Goal: Task Accomplishment & Management: Complete application form

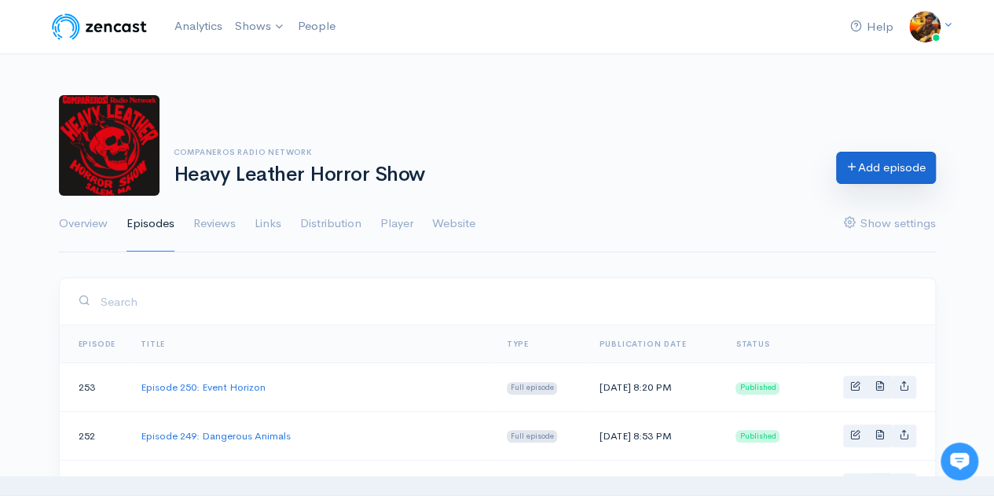
click at [866, 171] on link "Add episode" at bounding box center [886, 168] width 100 height 32
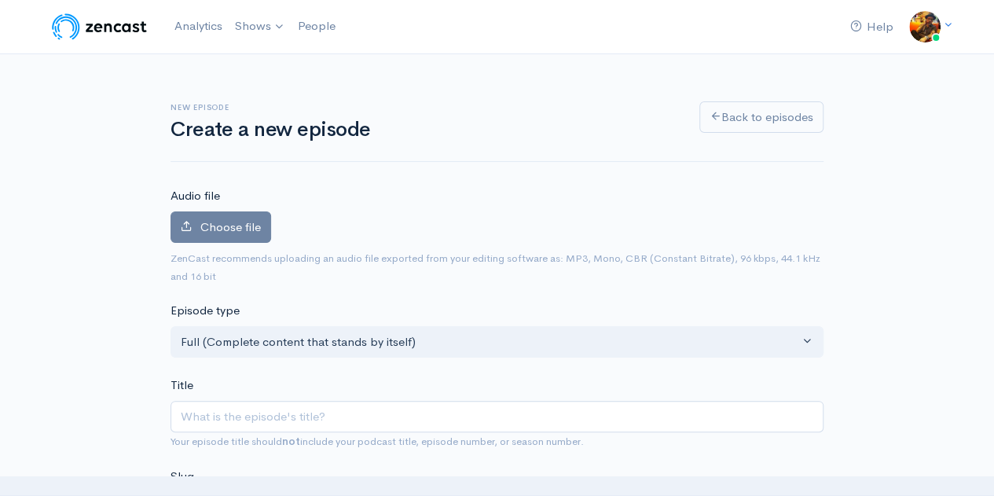
scroll to position [157, 0]
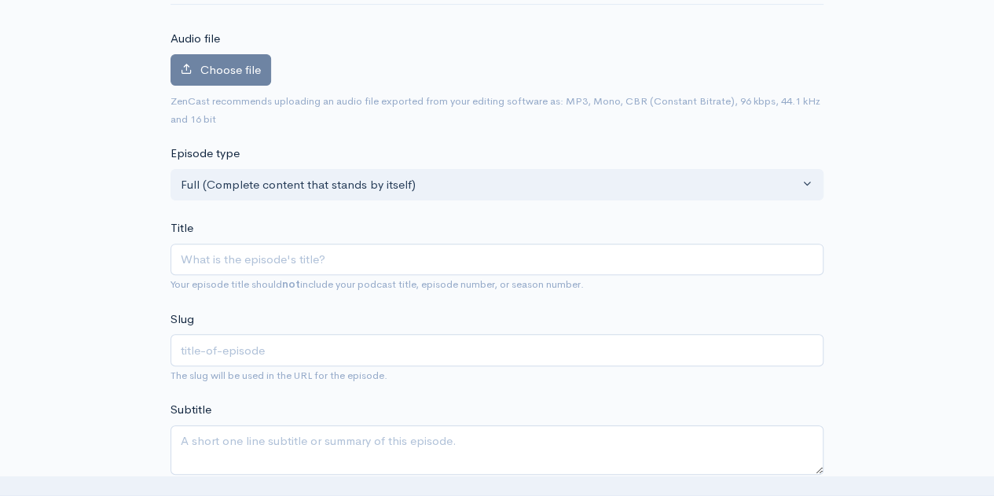
click at [333, 257] on input "Title" at bounding box center [497, 260] width 653 height 32
type input "E"
type input "e"
type input "Ep"
type input "ep"
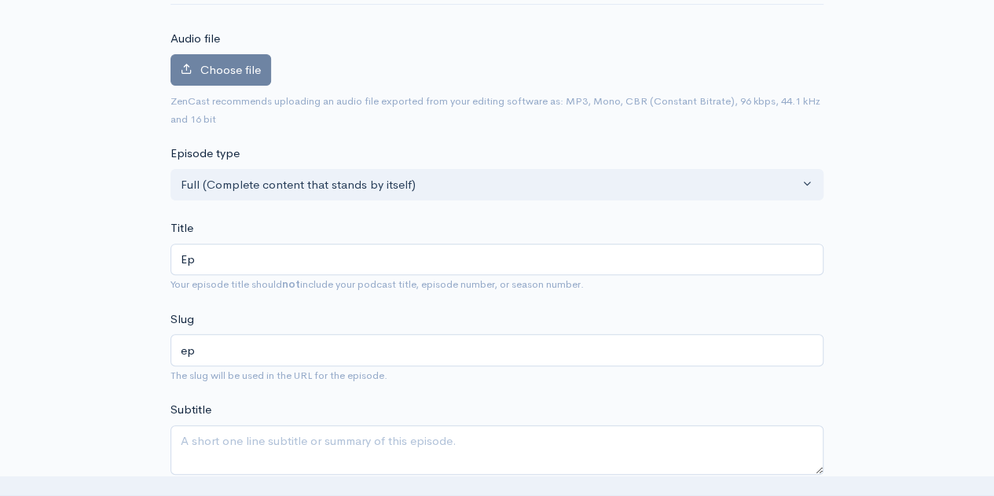
type input "Epi"
type input "epi"
type input "Epis"
type input "epis"
type input "Episod"
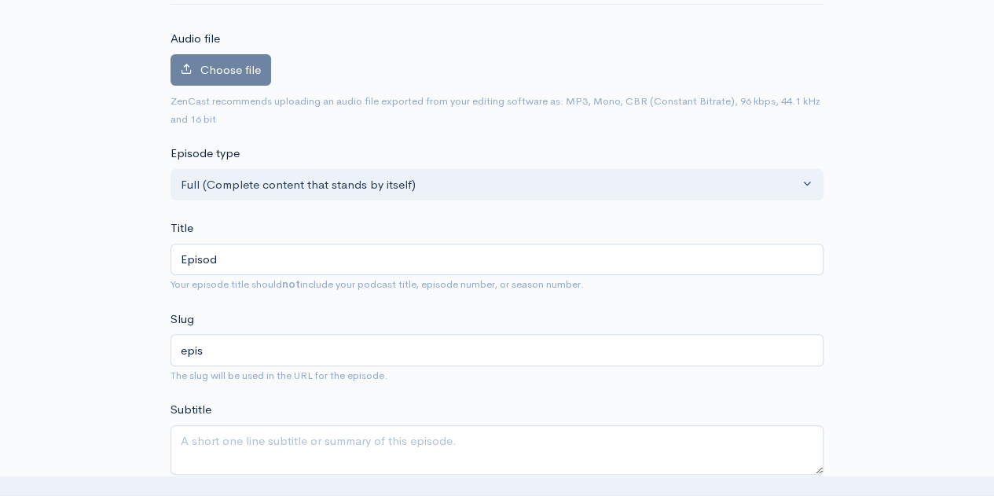
type input "episod"
type input "Episode"
type input "episode"
type input "Episode 2"
type input "episode-2"
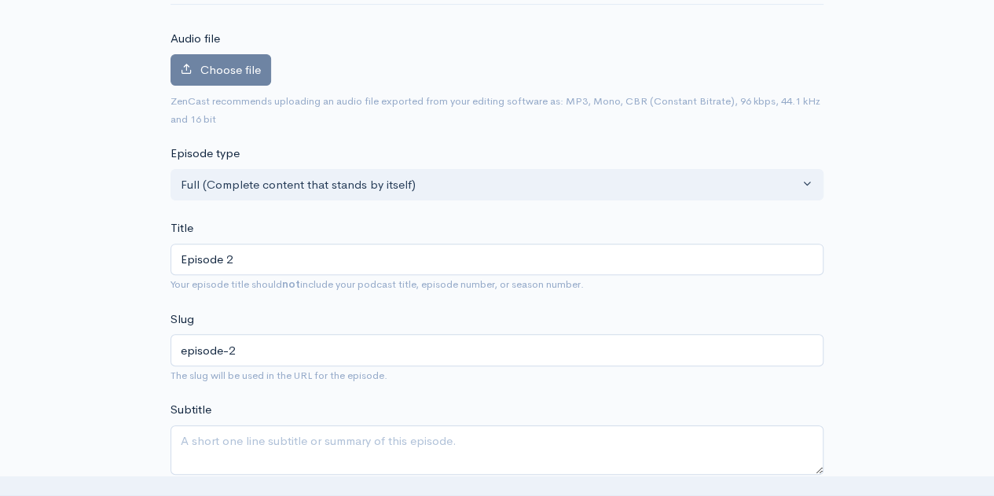
type input "Episode 25"
type input "episode-25"
type input "Episode 251"
type input "episode-251"
type input "Episode 251: I"
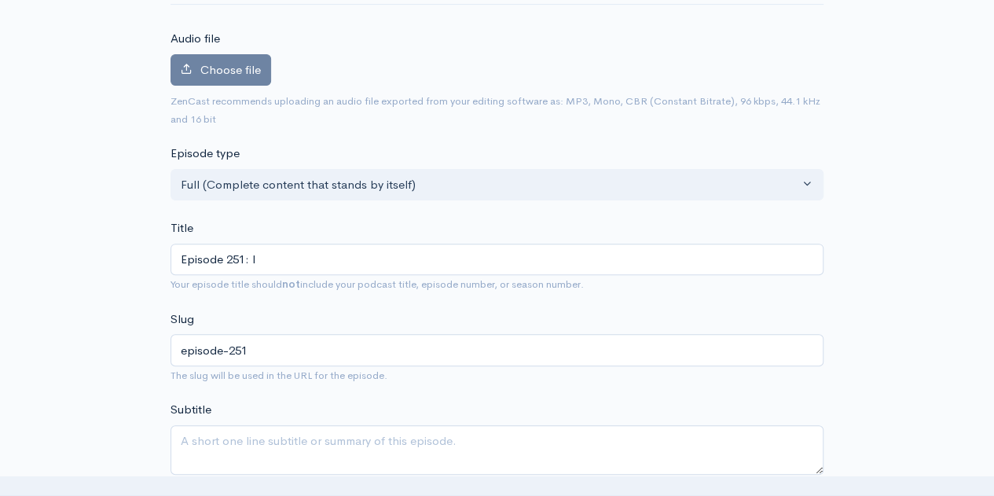
type input "episode-251-i"
type input "Episode 251: It"
type input "episode-251-it"
type input "Episode 251: It F"
type input "episode-251-it-f"
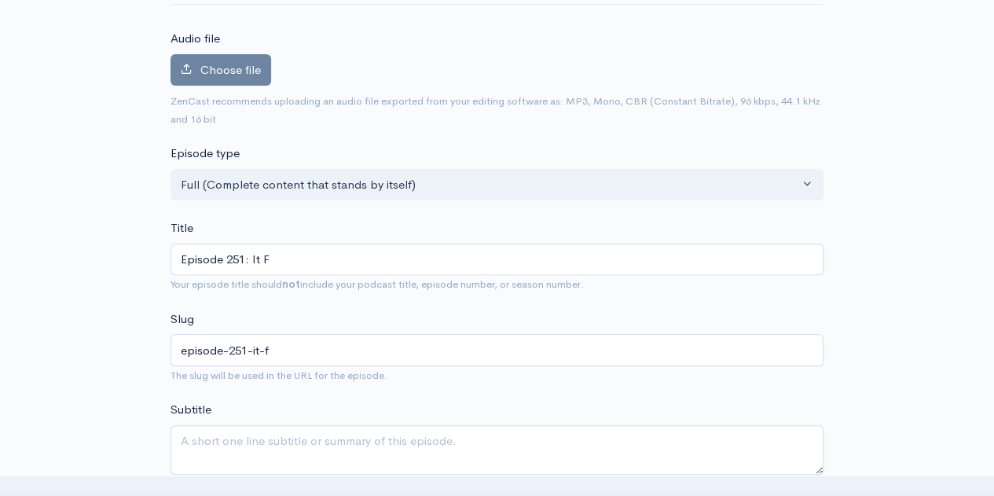
type input "Episode 251: It Fe"
type input "episode-251-it-fe"
type input "Episode 251: It Fee"
type input "episode-251-it-fee"
type input "Episode 251: It Fees"
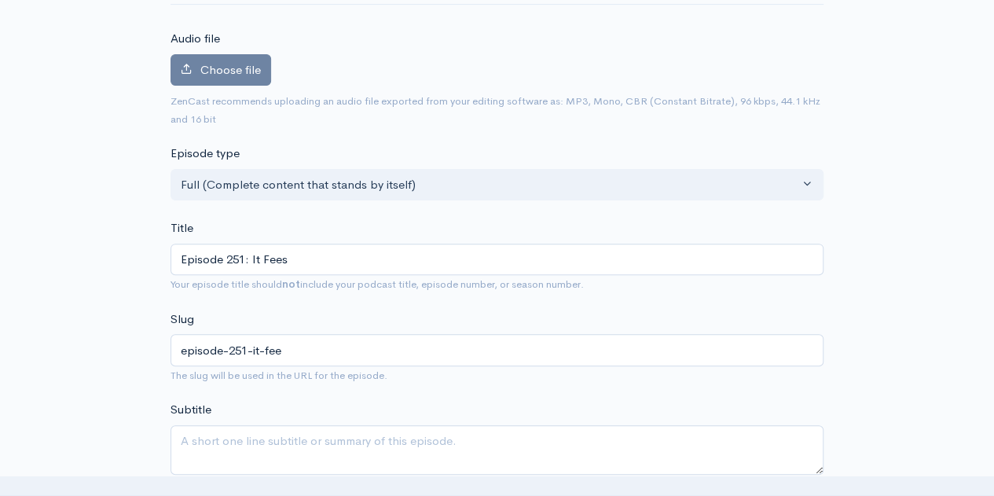
type input "episode-251-it-fees"
type input "Episode 251: It Fee"
type input "episode-251-it-fee"
type input "Episode 251: It Feed"
type input "episode-251-it-feed"
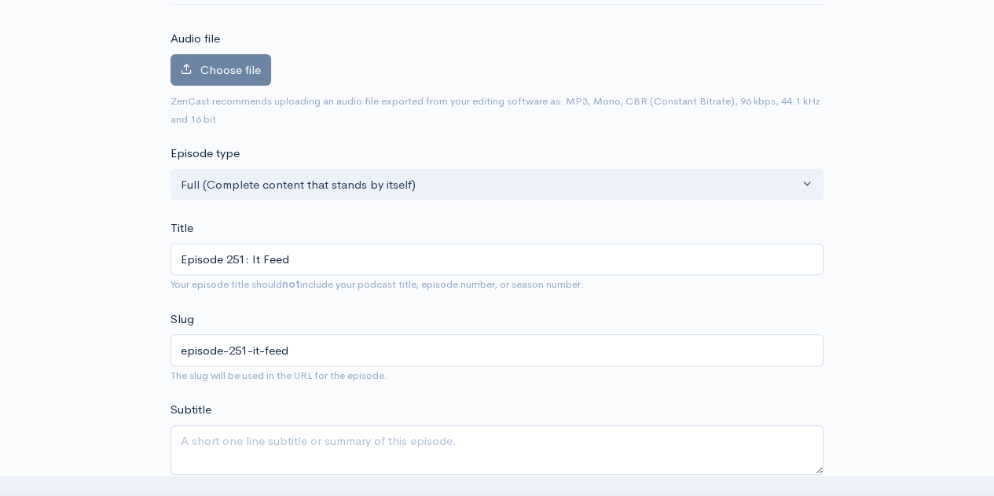
type input "Episode 251: It Feeds"
type input "episode-251-it-feeds"
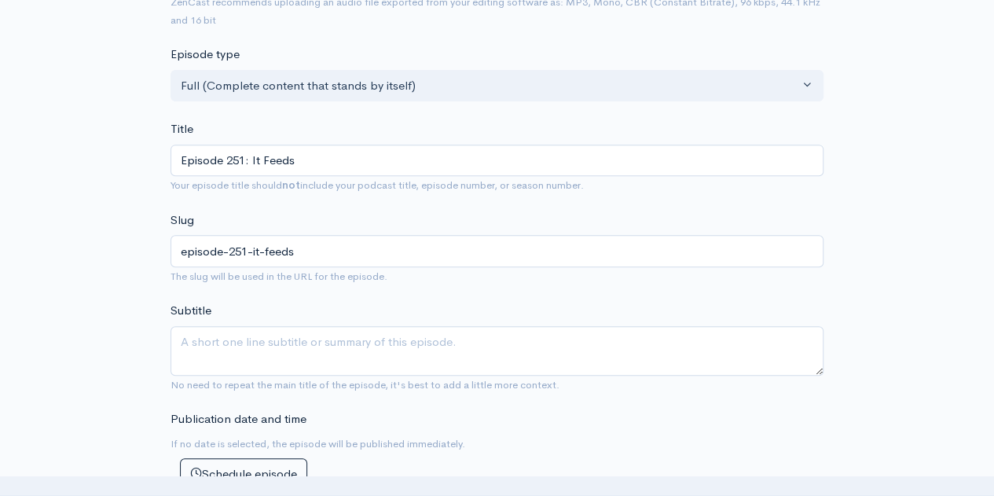
scroll to position [314, 0]
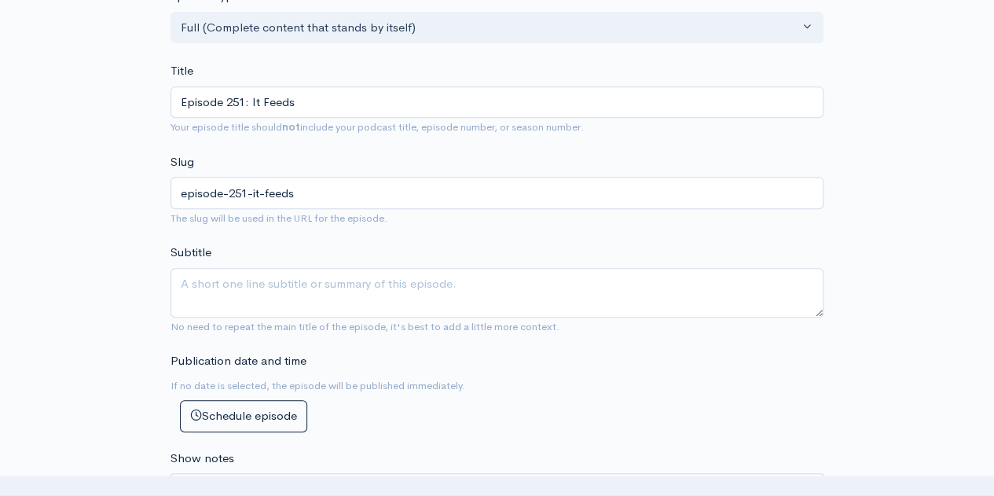
type input "Episode 251: It Feeds"
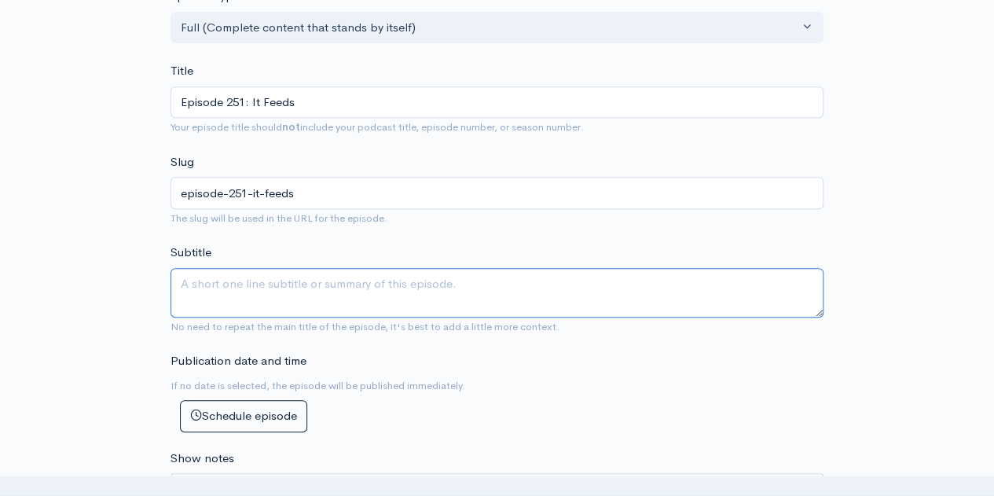
click at [252, 292] on textarea "Subtitle" at bounding box center [497, 293] width 653 height 50
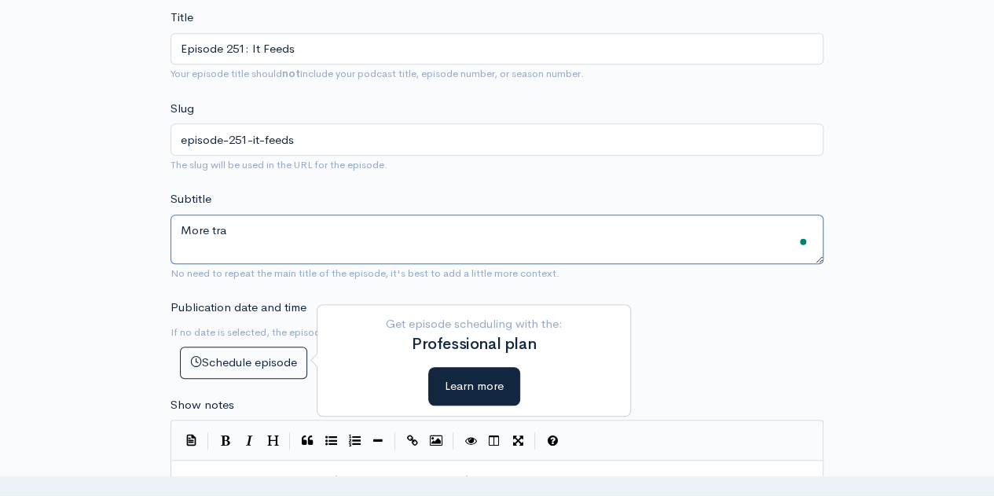
scroll to position [393, 0]
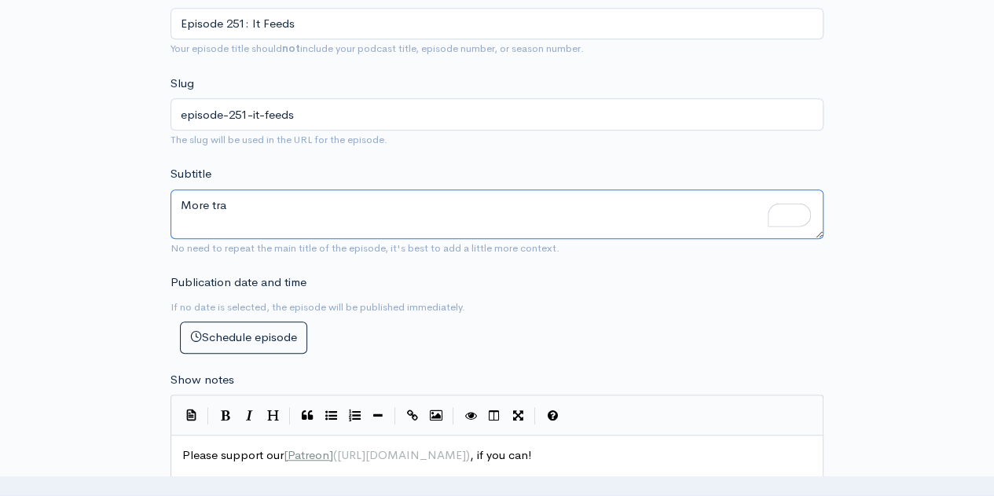
click at [271, 211] on textarea "More tra" at bounding box center [497, 214] width 653 height 50
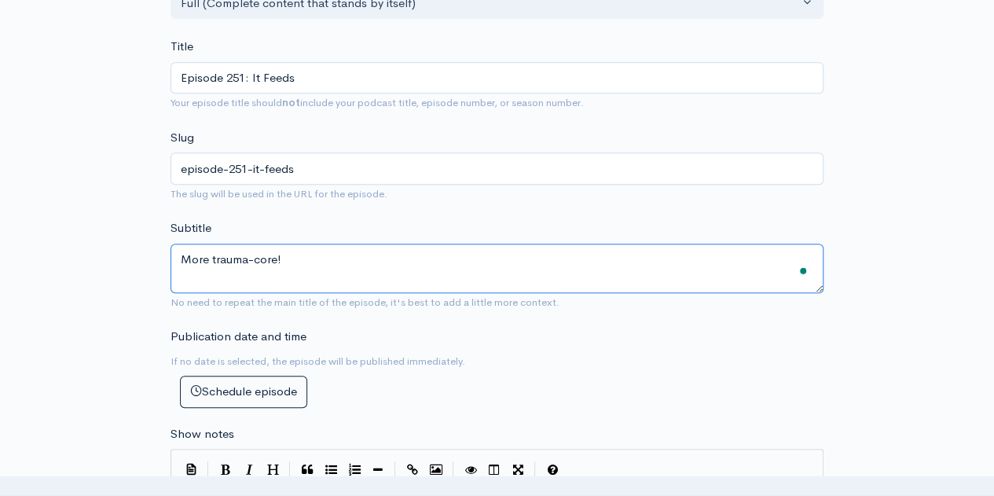
scroll to position [314, 0]
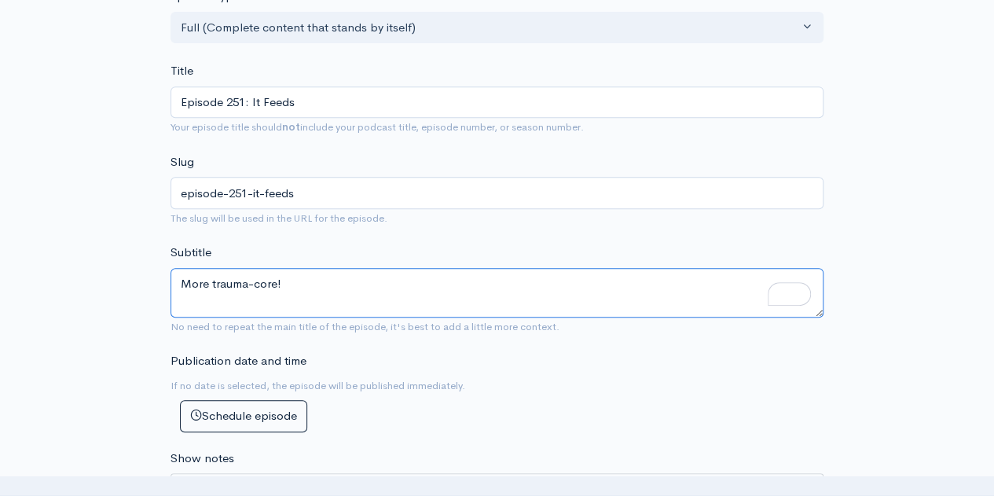
type textarea "More trauma-core!"
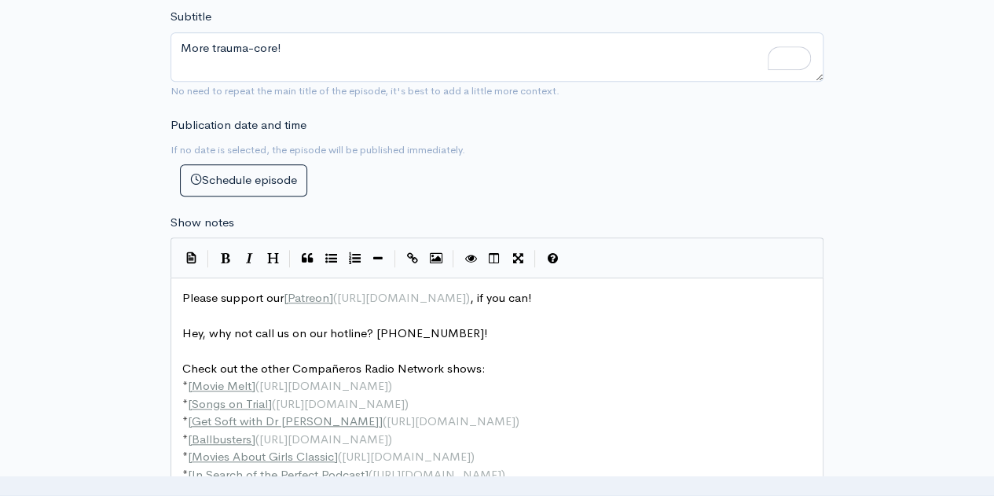
scroll to position [6, 0]
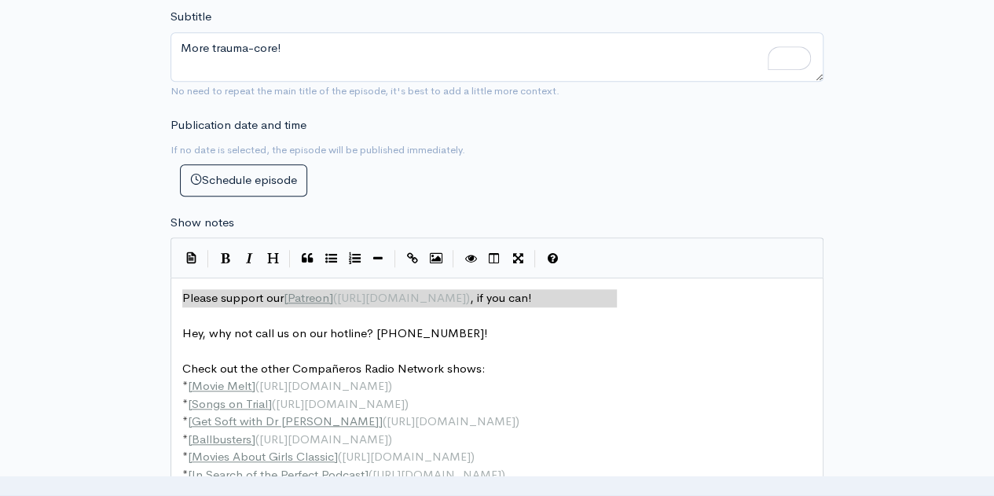
type textarea "ase support our [Patreon]([URL][DOMAIN_NAME]), if you can!"
drag, startPoint x: 640, startPoint y: 293, endPoint x: 193, endPoint y: 292, distance: 446.3
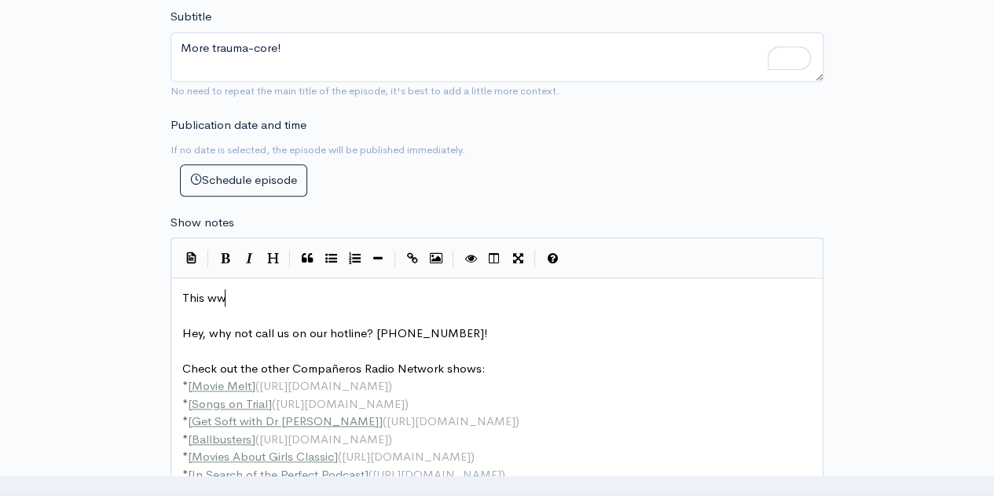
type textarea "This www"
type textarea "ee"
type textarea "week, demonms"
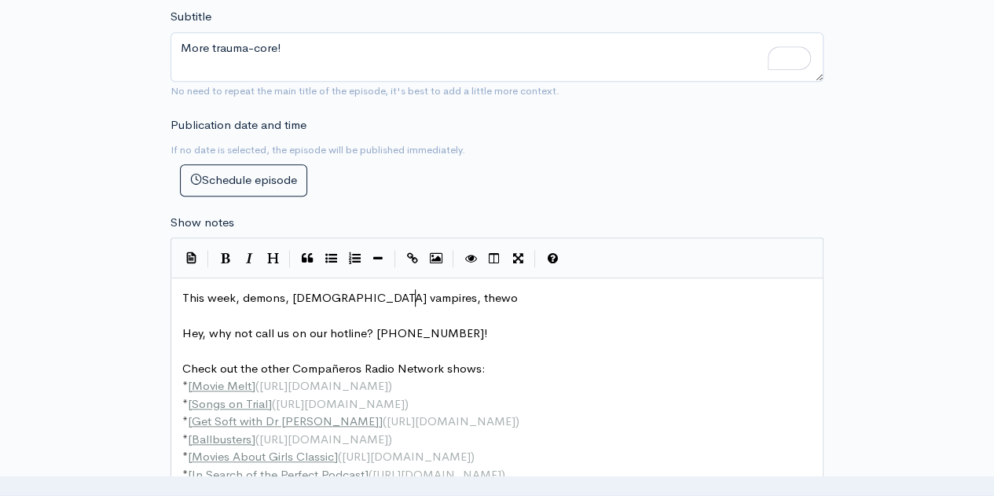
type textarea "s, [DEMOGRAPHIC_DATA] vampires, thewor"
type textarea "wt"
type textarea "orls"
type textarea "kd"
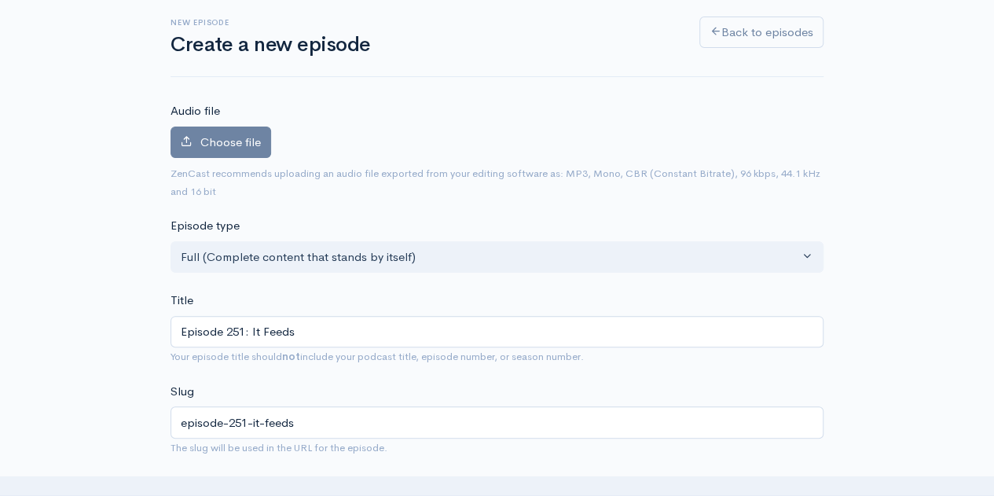
scroll to position [0, 0]
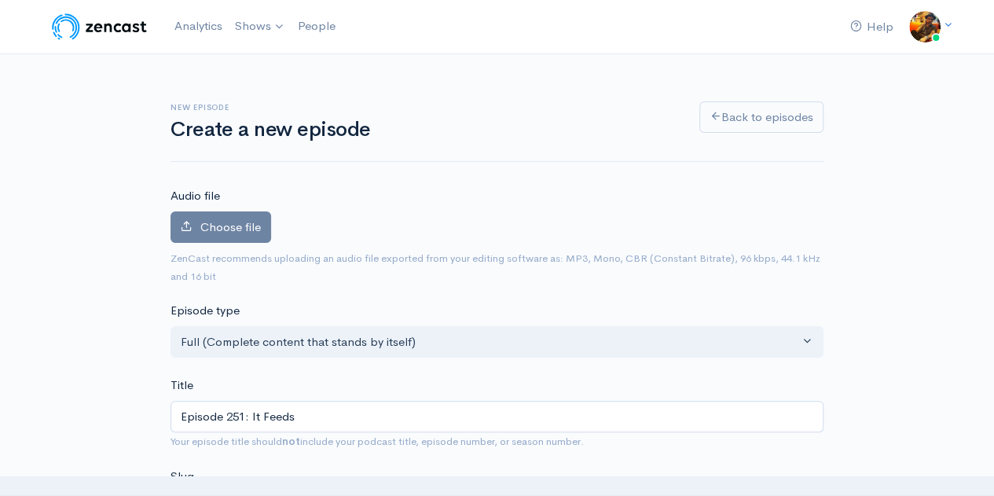
type textarea "s!"
